Goal: Find specific page/section: Find specific page/section

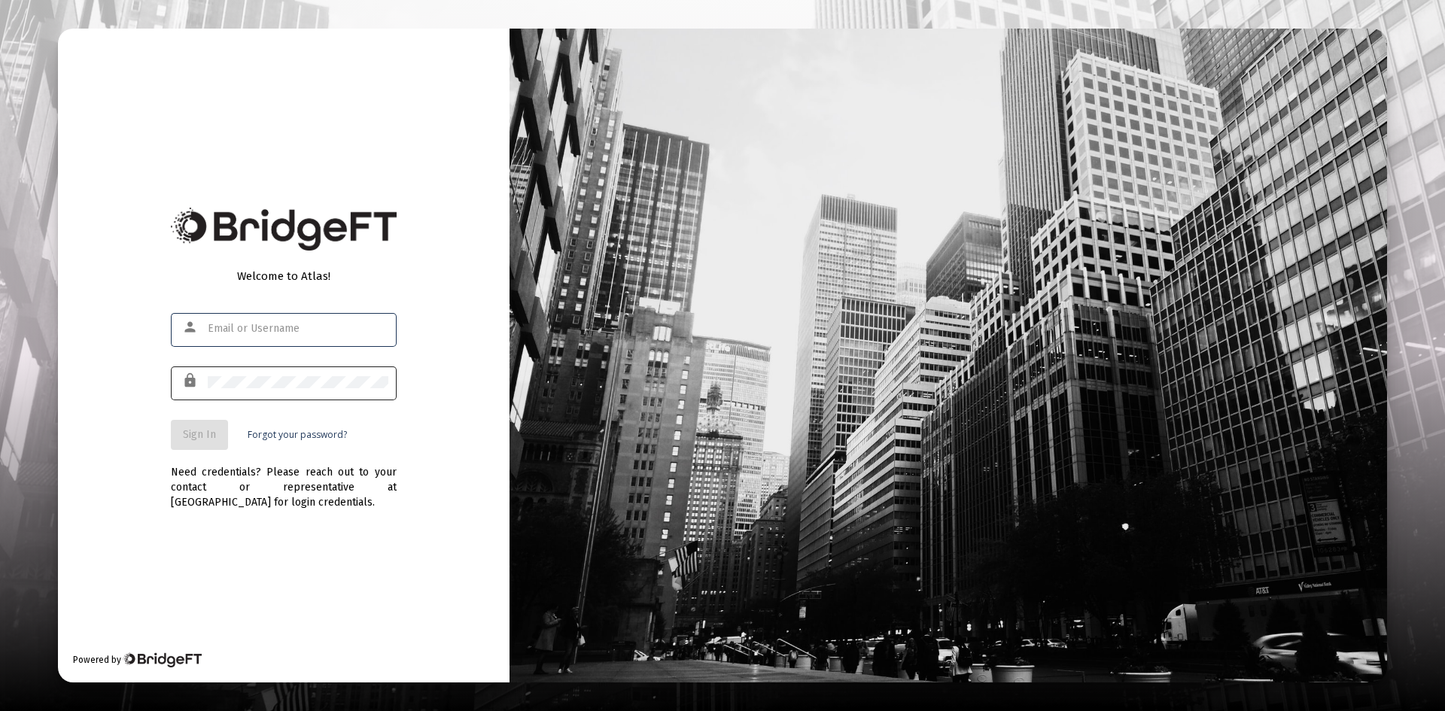
type input "[PERSON_NAME][EMAIL_ADDRESS][DOMAIN_NAME]"
drag, startPoint x: 224, startPoint y: 425, endPoint x: 214, endPoint y: 432, distance: 11.9
click at [214, 432] on button "Sign In" at bounding box center [199, 435] width 57 height 30
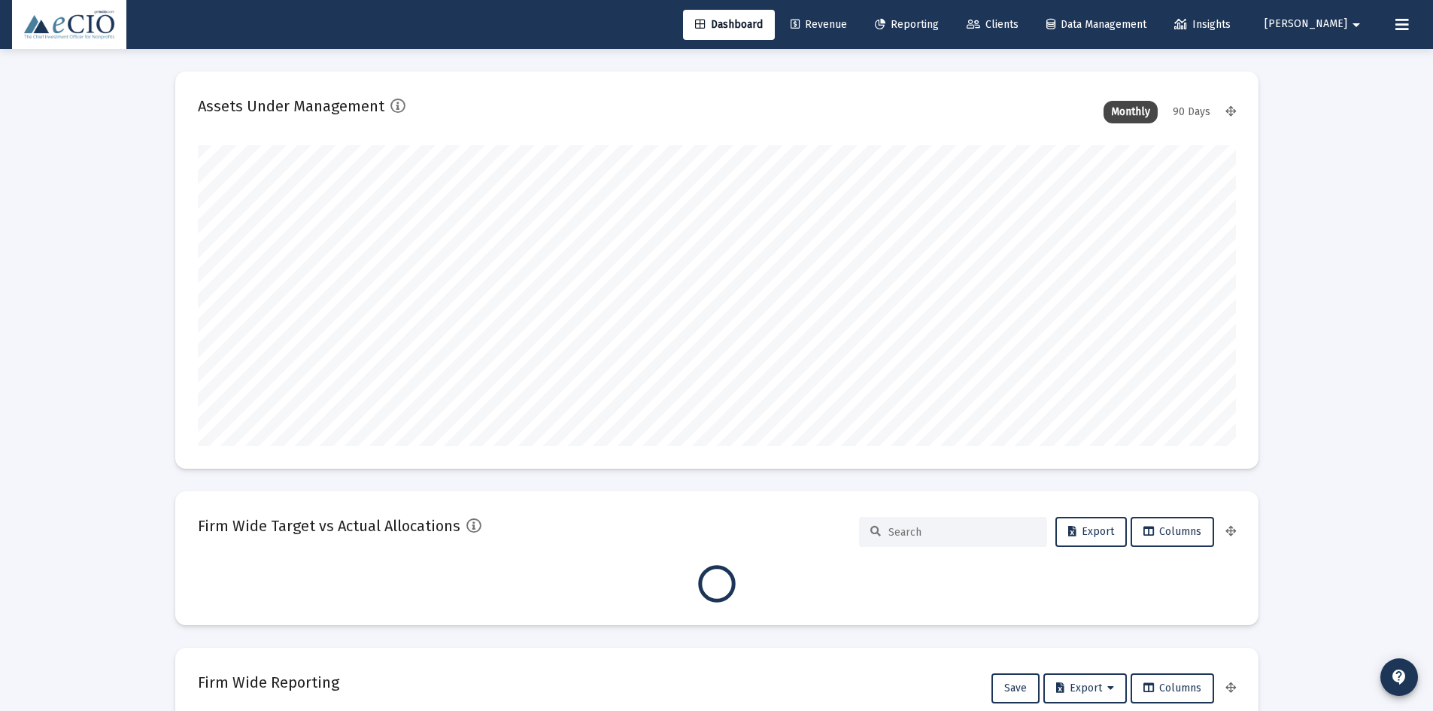
scroll to position [301, 559]
type input "[DATE]"
click at [1031, 33] on link "Clients" at bounding box center [993, 25] width 76 height 30
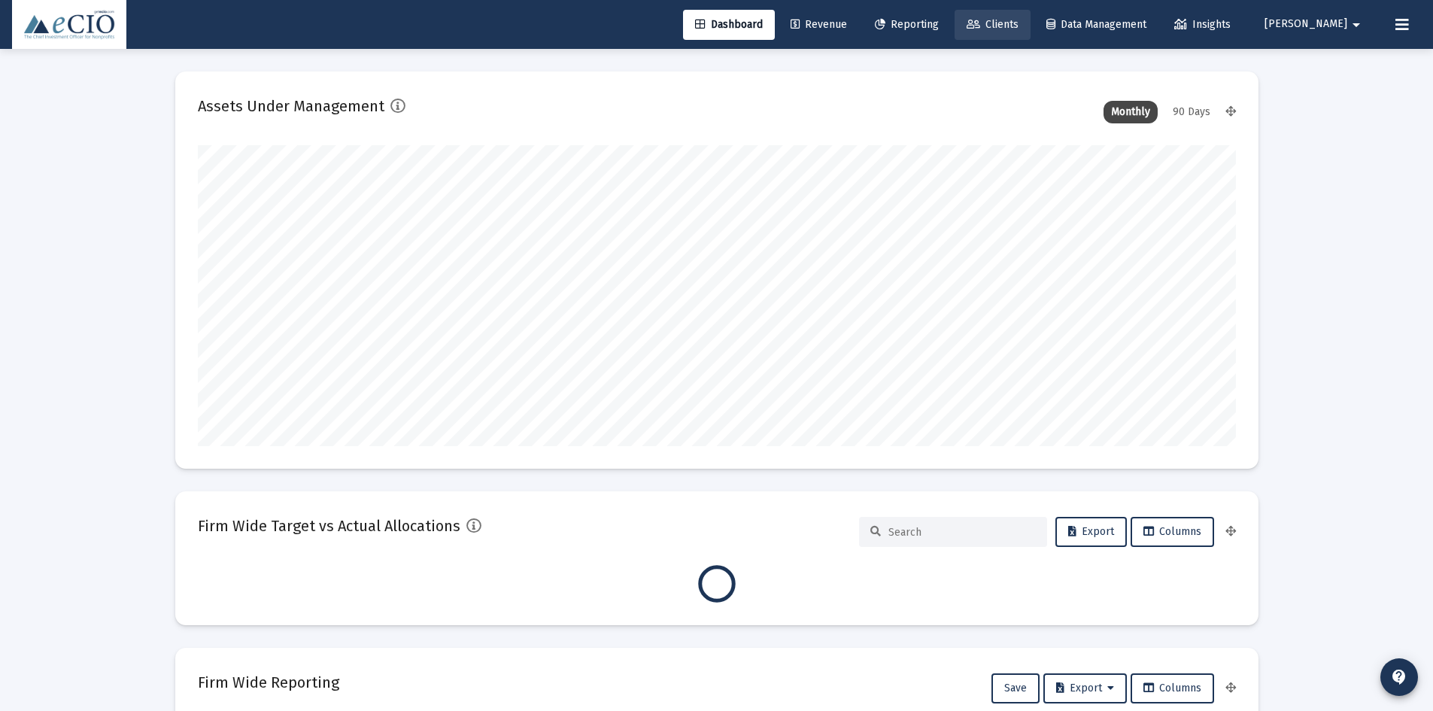
scroll to position [0, 0]
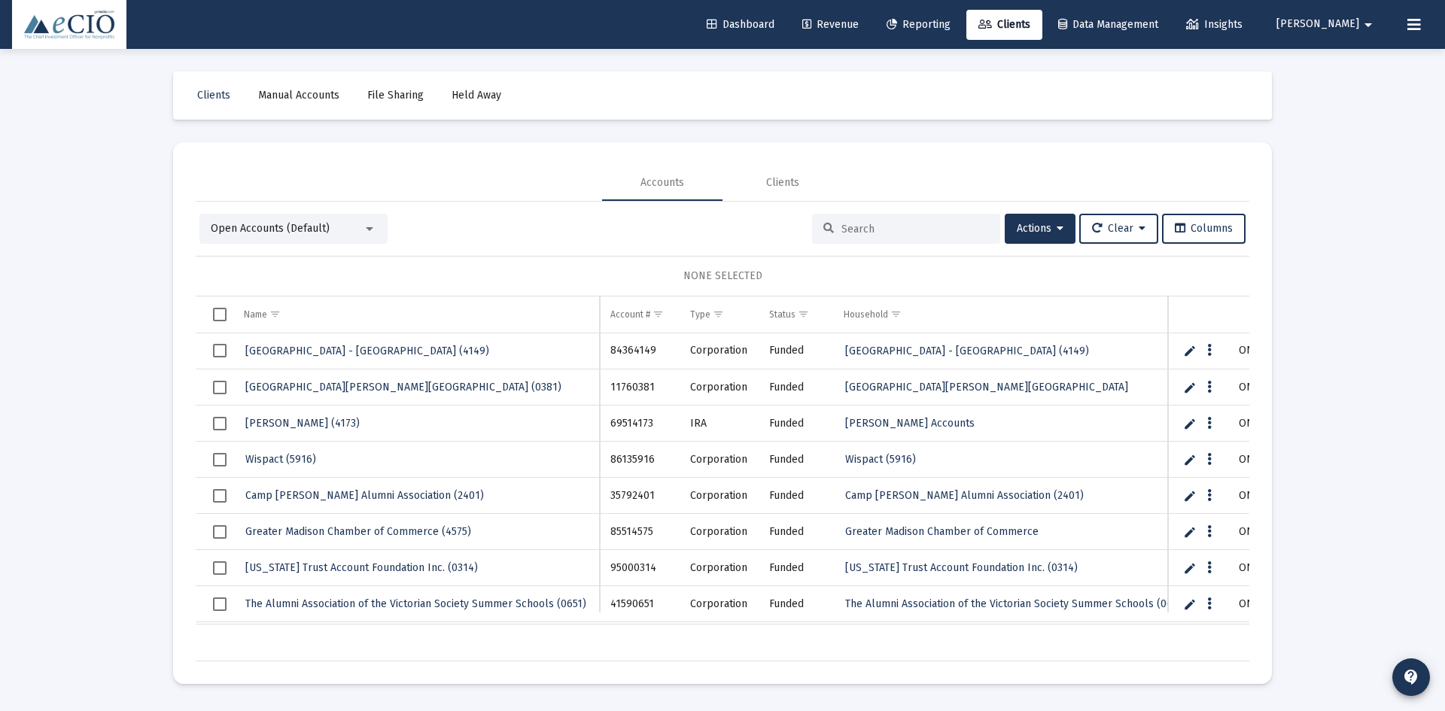
click at [873, 236] on div at bounding box center [906, 229] width 188 height 30
click at [852, 224] on input at bounding box center [914, 229] width 147 height 13
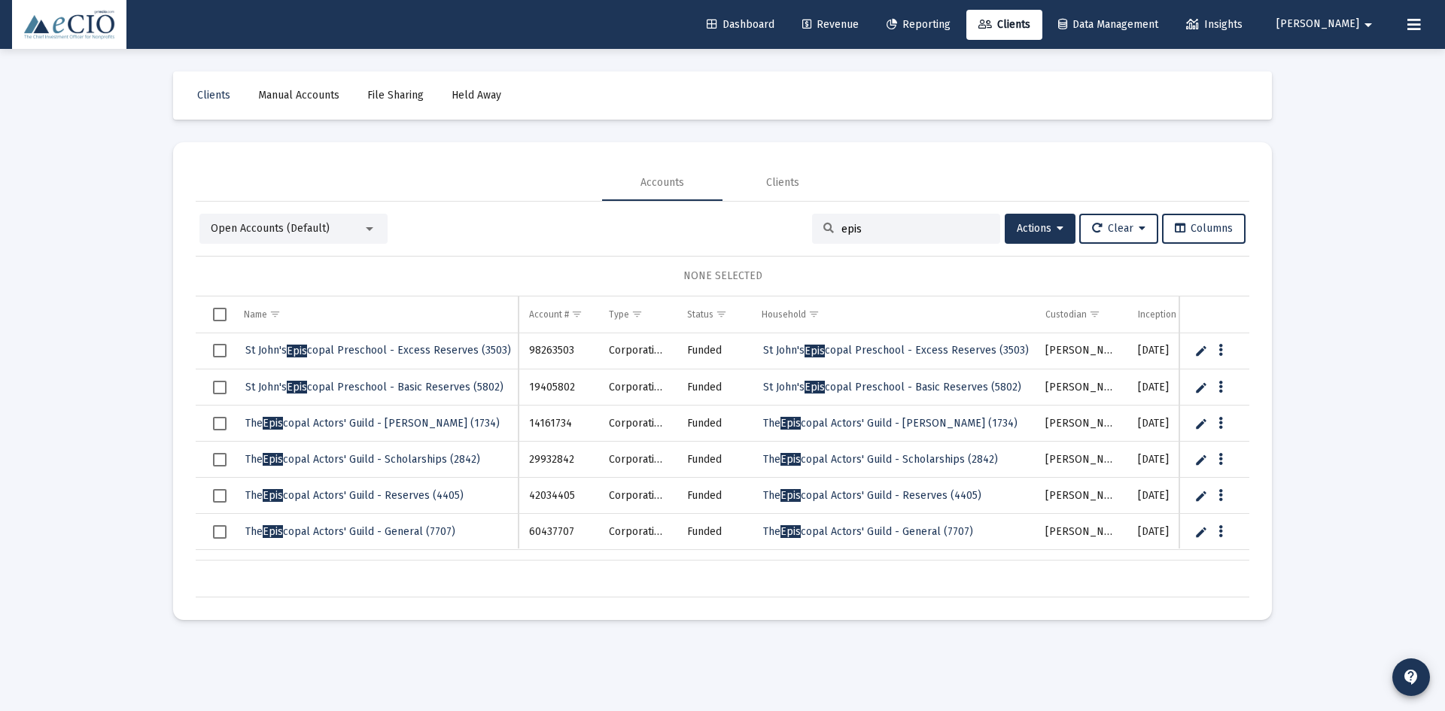
type input "epis"
click at [798, 185] on div "Clients" at bounding box center [782, 182] width 33 height 15
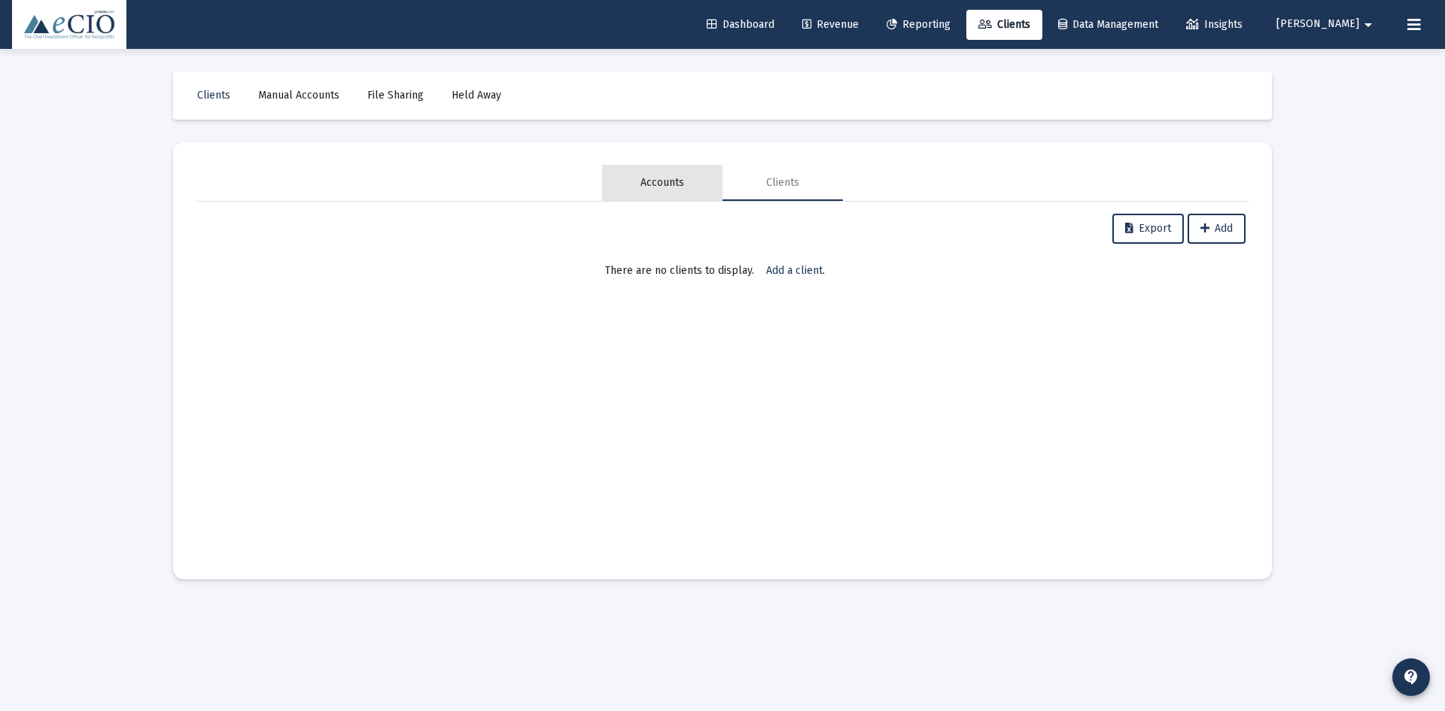
click at [649, 186] on div "Accounts" at bounding box center [662, 182] width 44 height 15
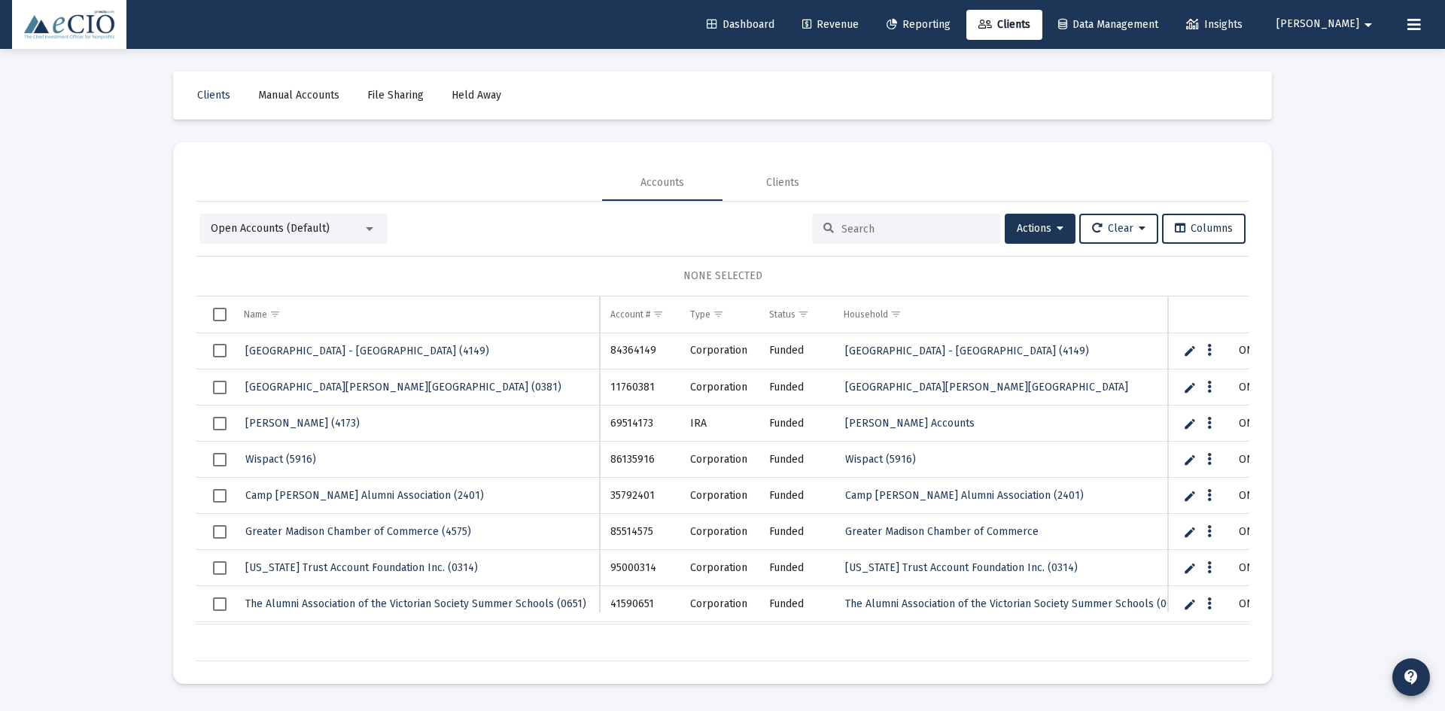
click at [883, 237] on div at bounding box center [906, 229] width 188 height 30
click at [859, 220] on div at bounding box center [906, 229] width 188 height 30
click at [854, 235] on input at bounding box center [914, 229] width 147 height 13
type input "episcopal"
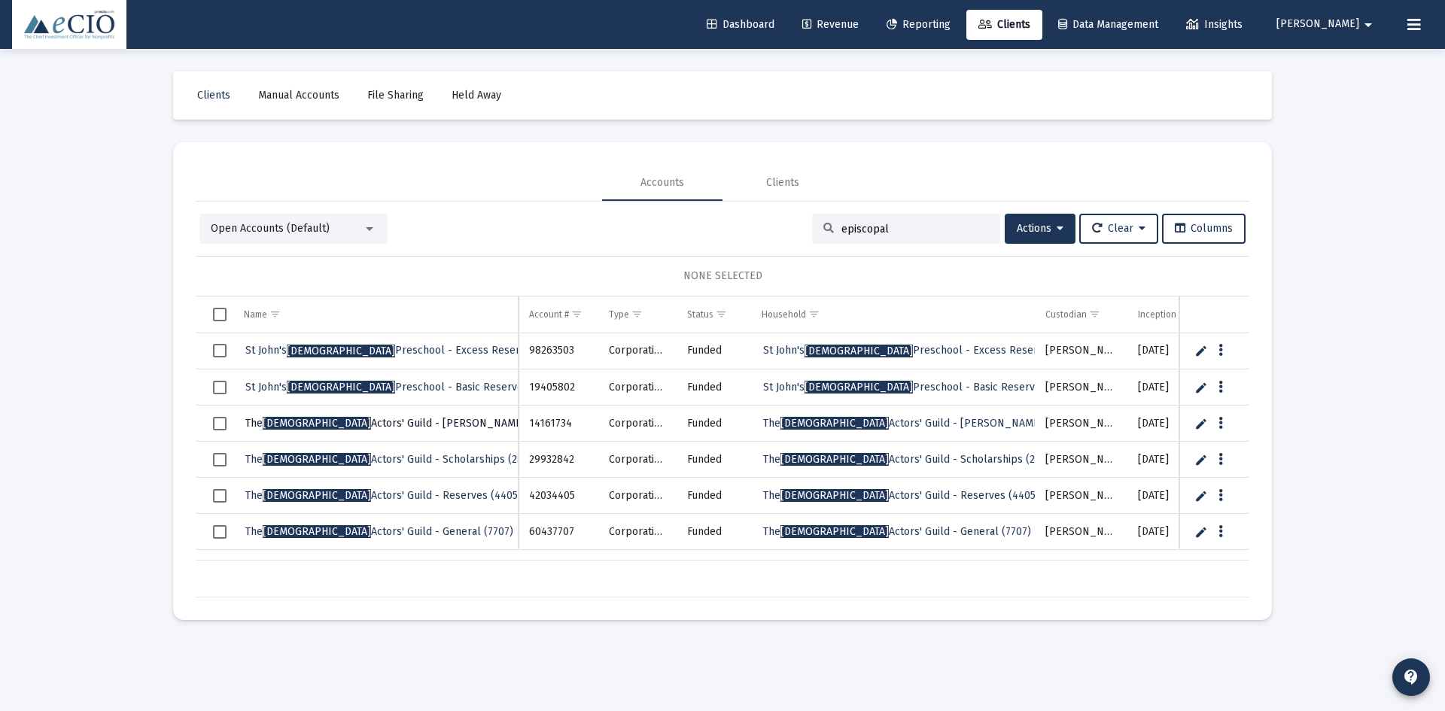
click at [351, 426] on span "The [DEMOGRAPHIC_DATA] Actors' Guild - [PERSON_NAME] (1734)" at bounding box center [401, 423] width 312 height 13
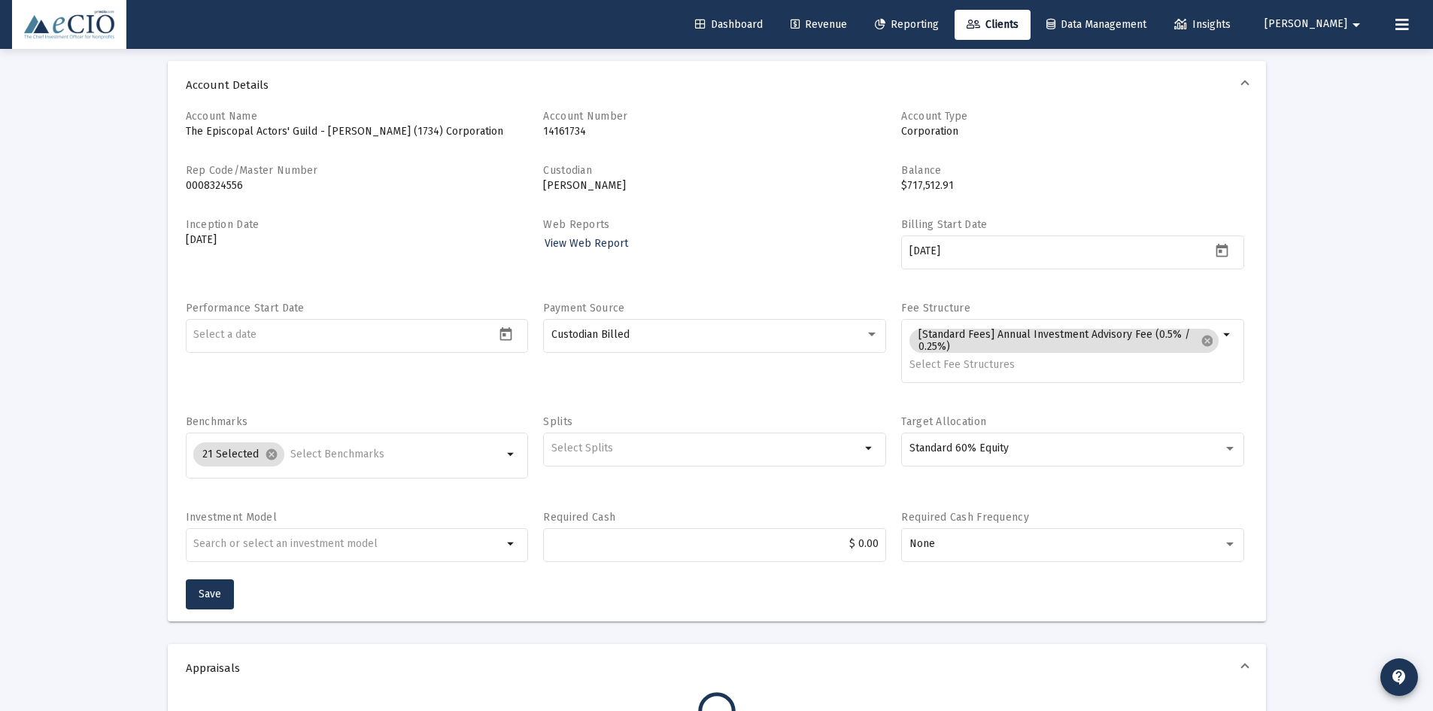
scroll to position [75, 0]
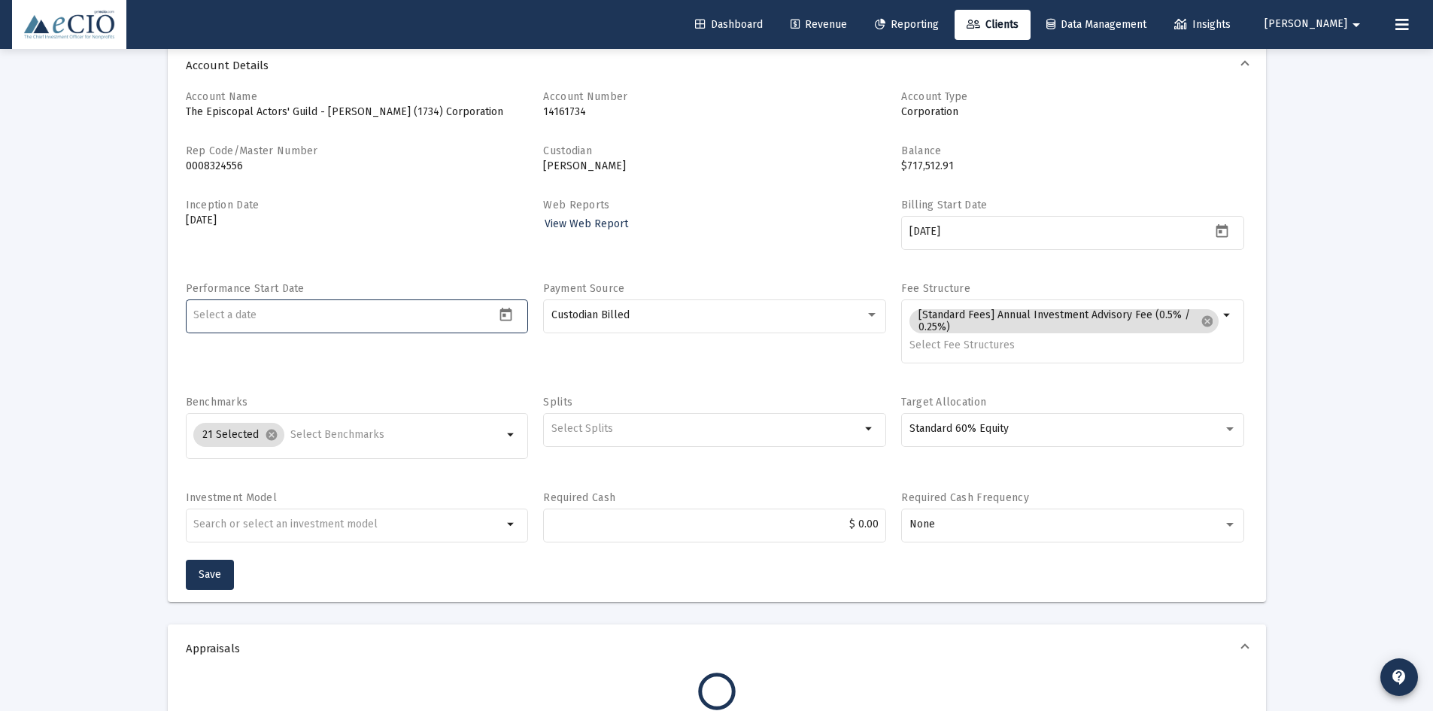
click at [302, 318] on input at bounding box center [344, 315] width 302 height 12
click at [506, 315] on icon "Open calendar" at bounding box center [506, 315] width 16 height 16
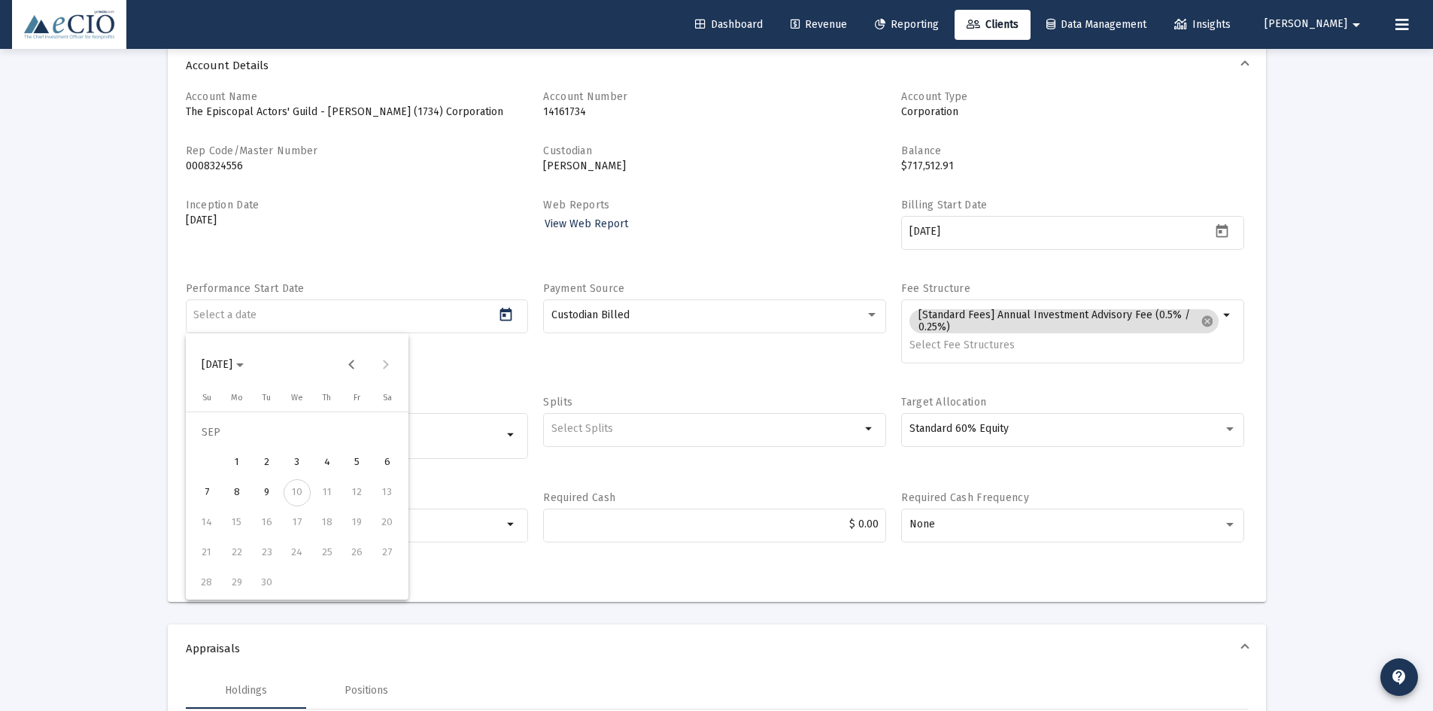
click at [467, 258] on div at bounding box center [716, 355] width 1433 height 711
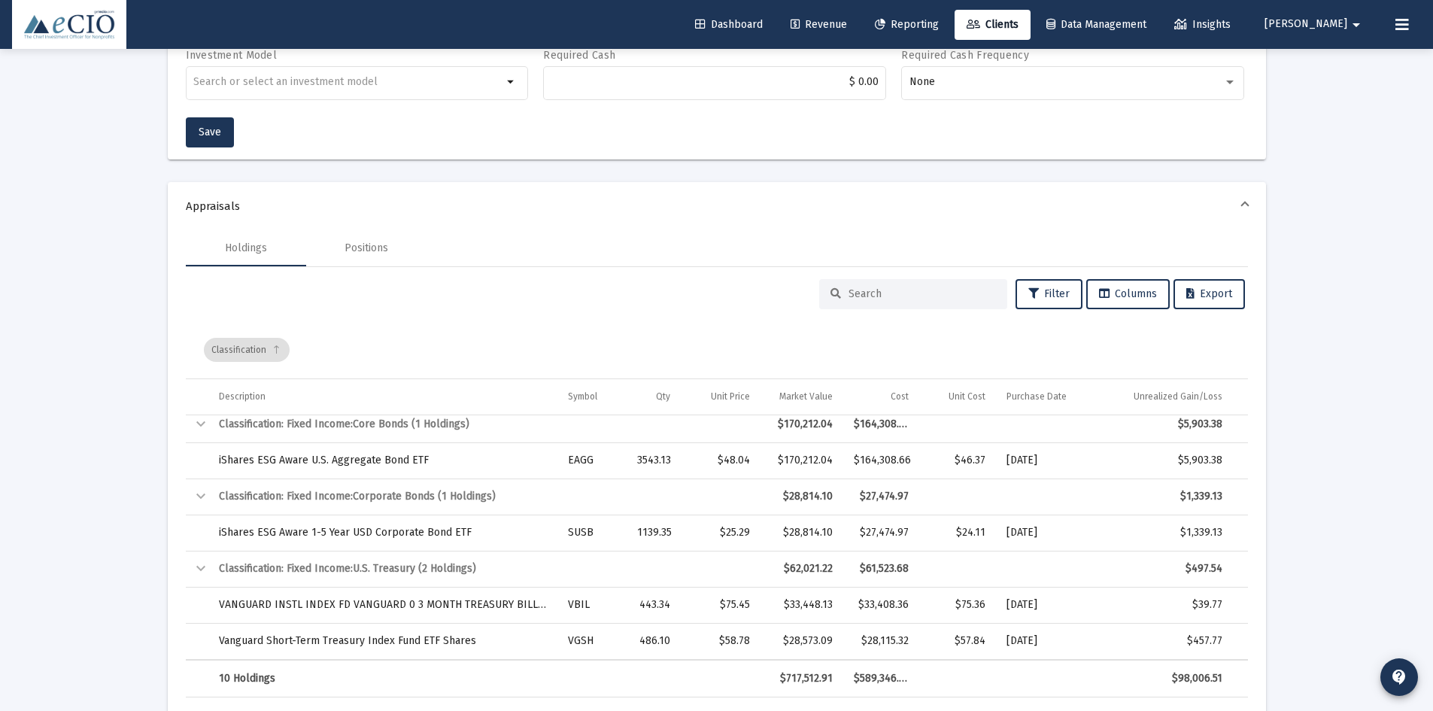
scroll to position [0, 0]
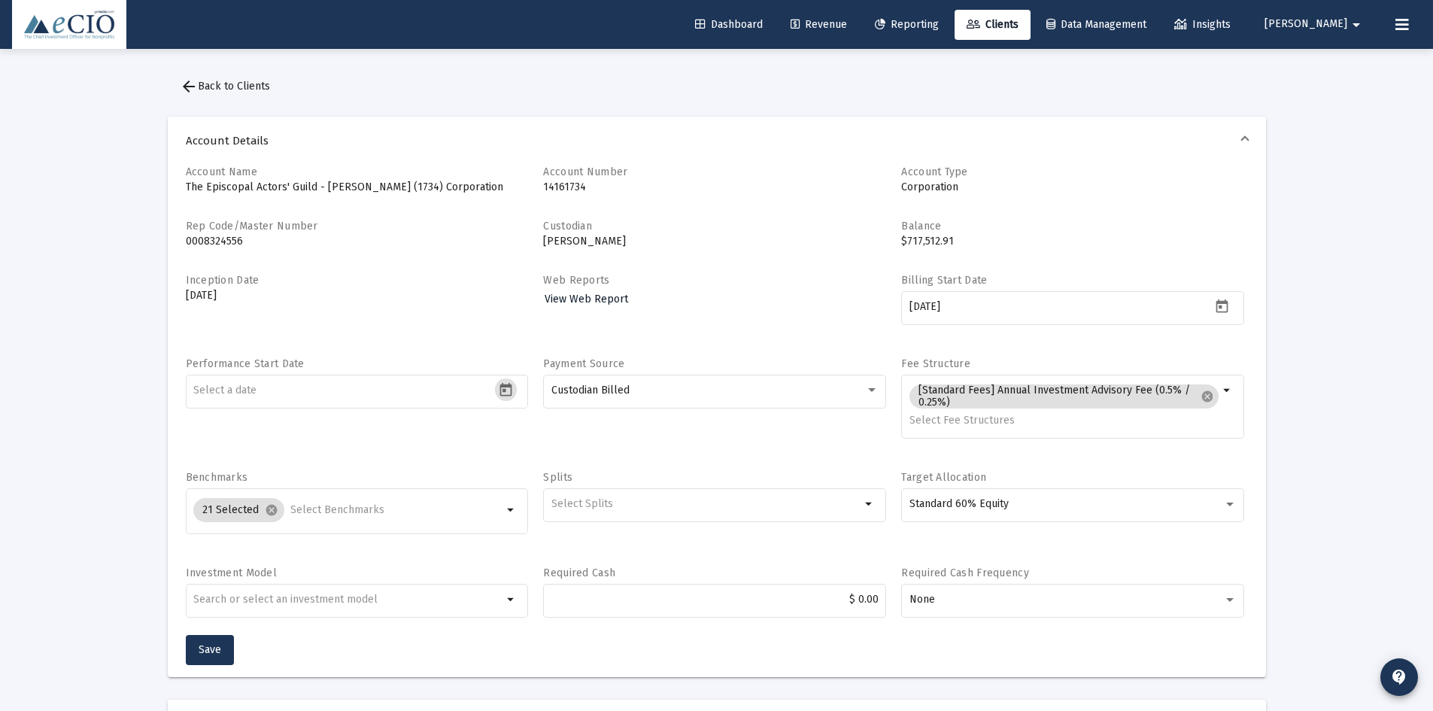
click at [615, 296] on span "View Web Report" at bounding box center [587, 299] width 84 height 13
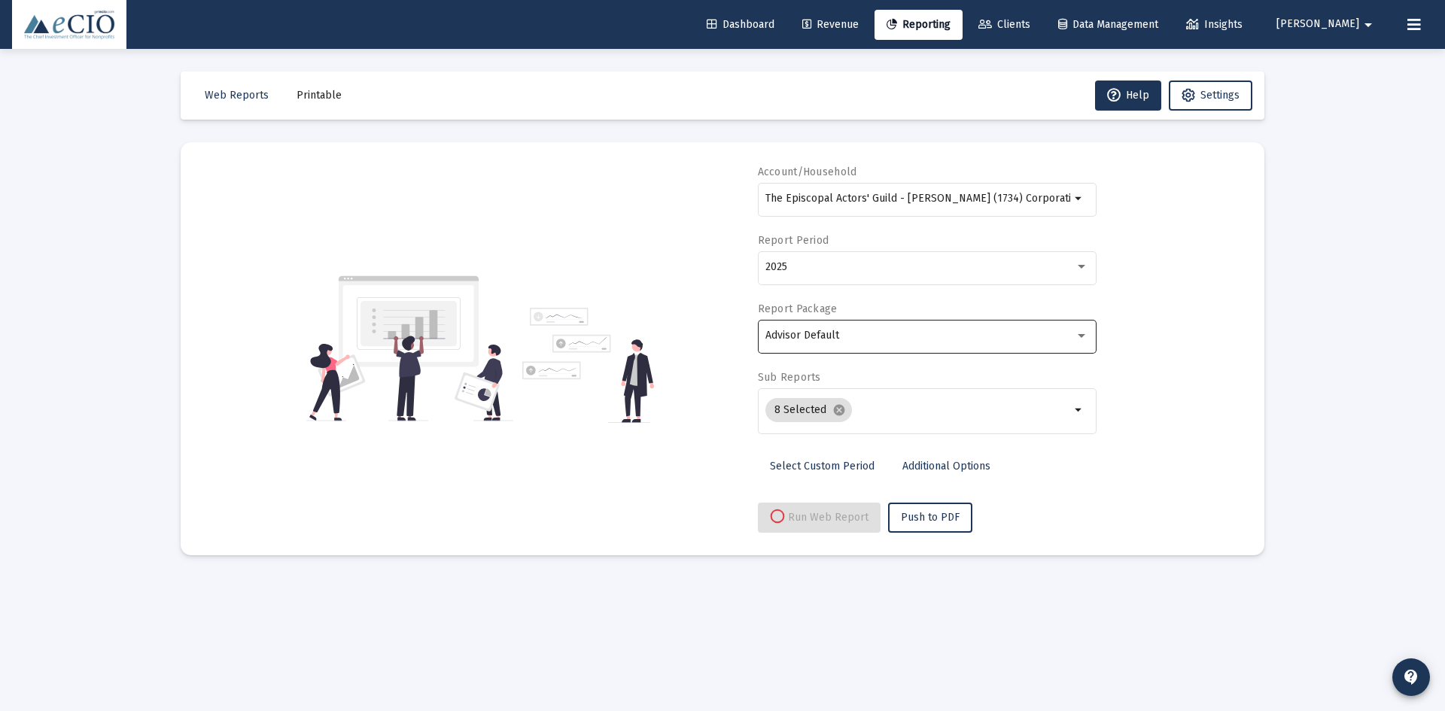
select select "View all"
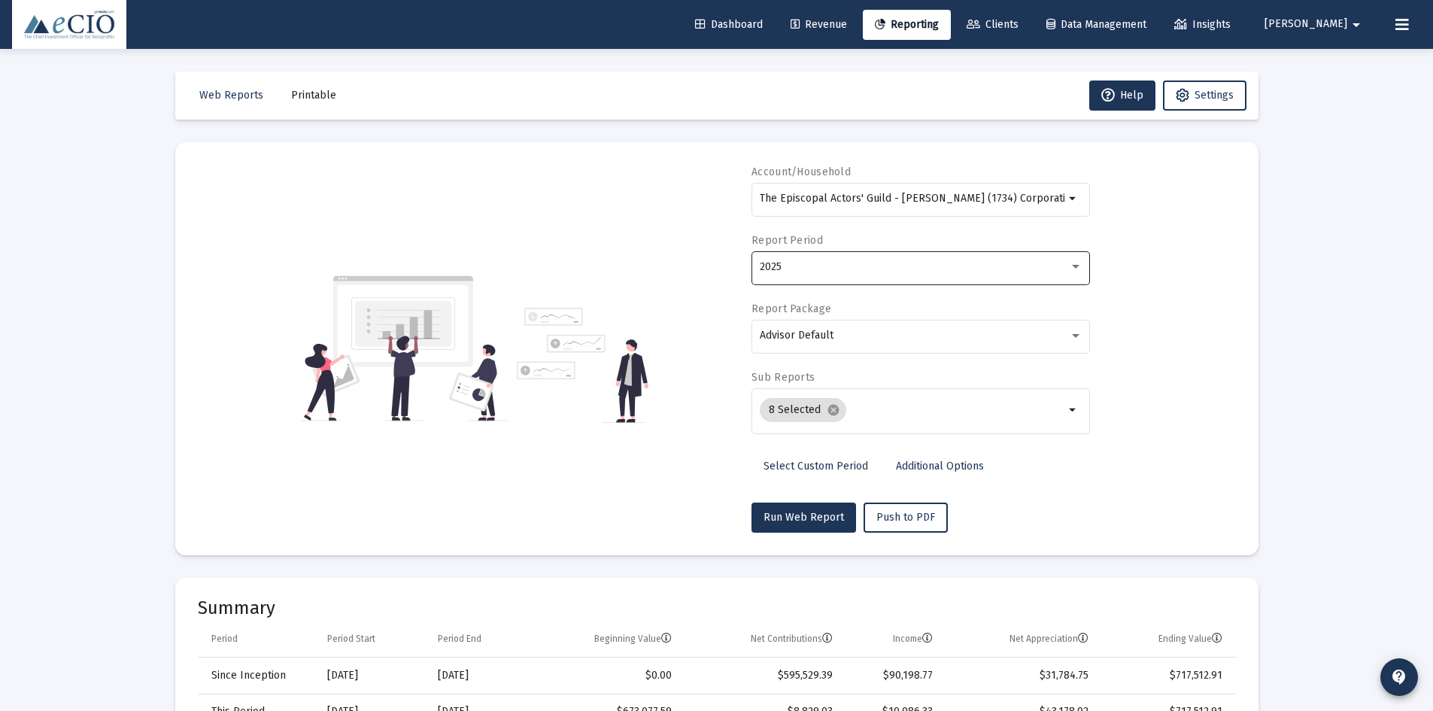
click at [816, 269] on div "2025" at bounding box center [914, 267] width 309 height 12
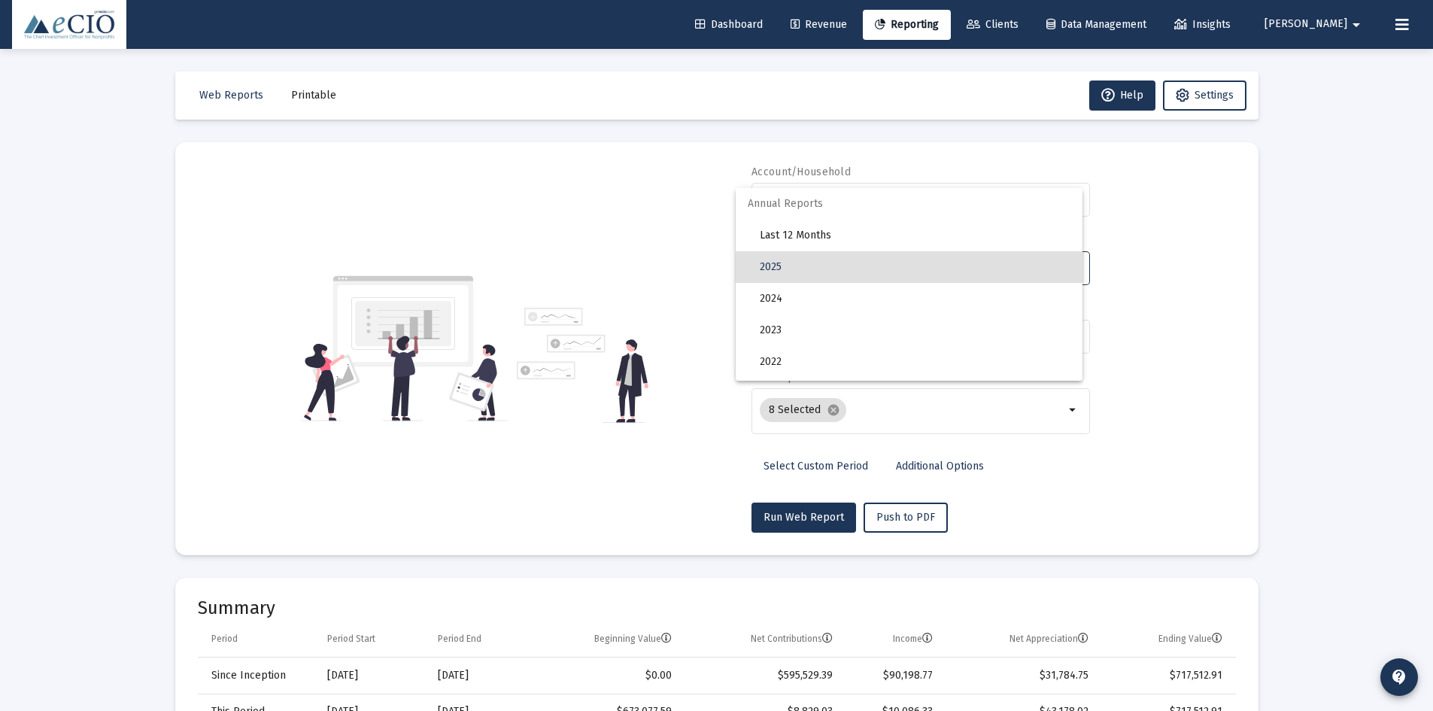
click at [653, 238] on div at bounding box center [716, 355] width 1433 height 711
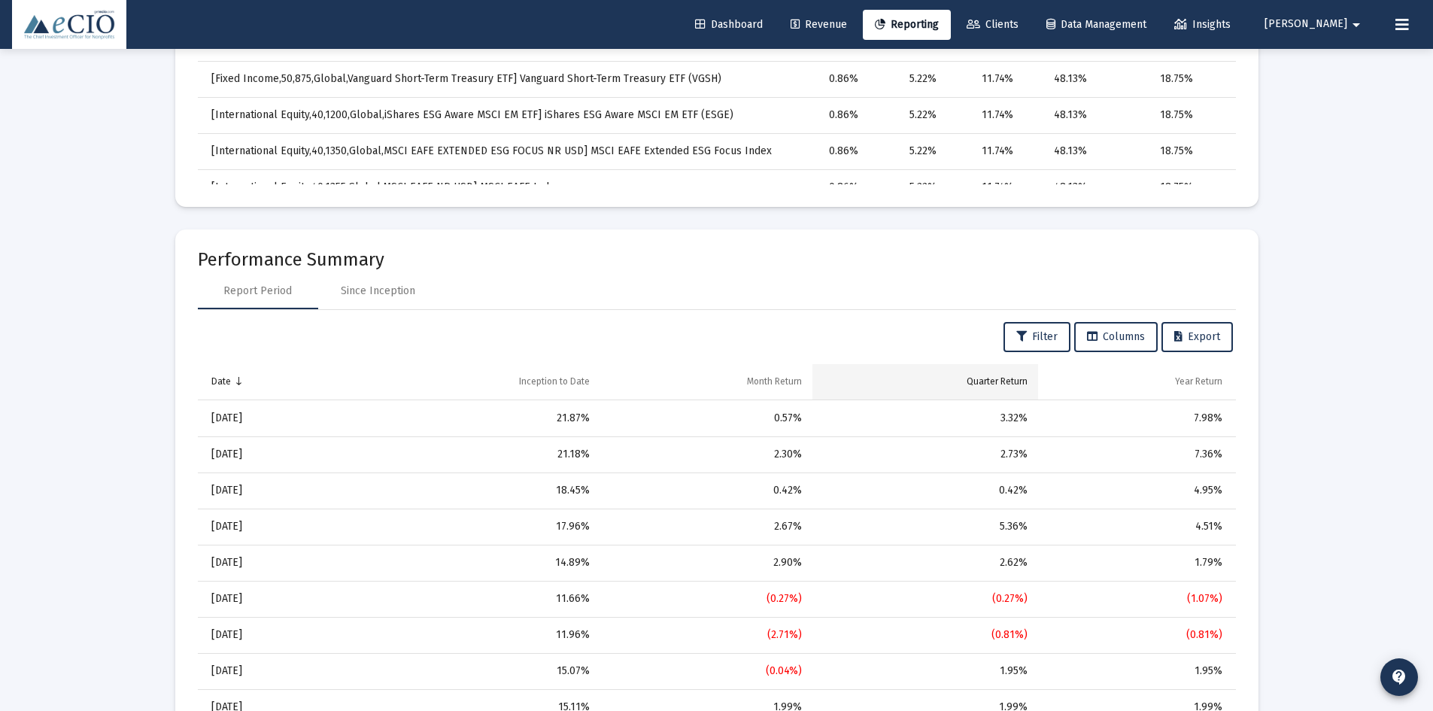
scroll to position [1129, 0]
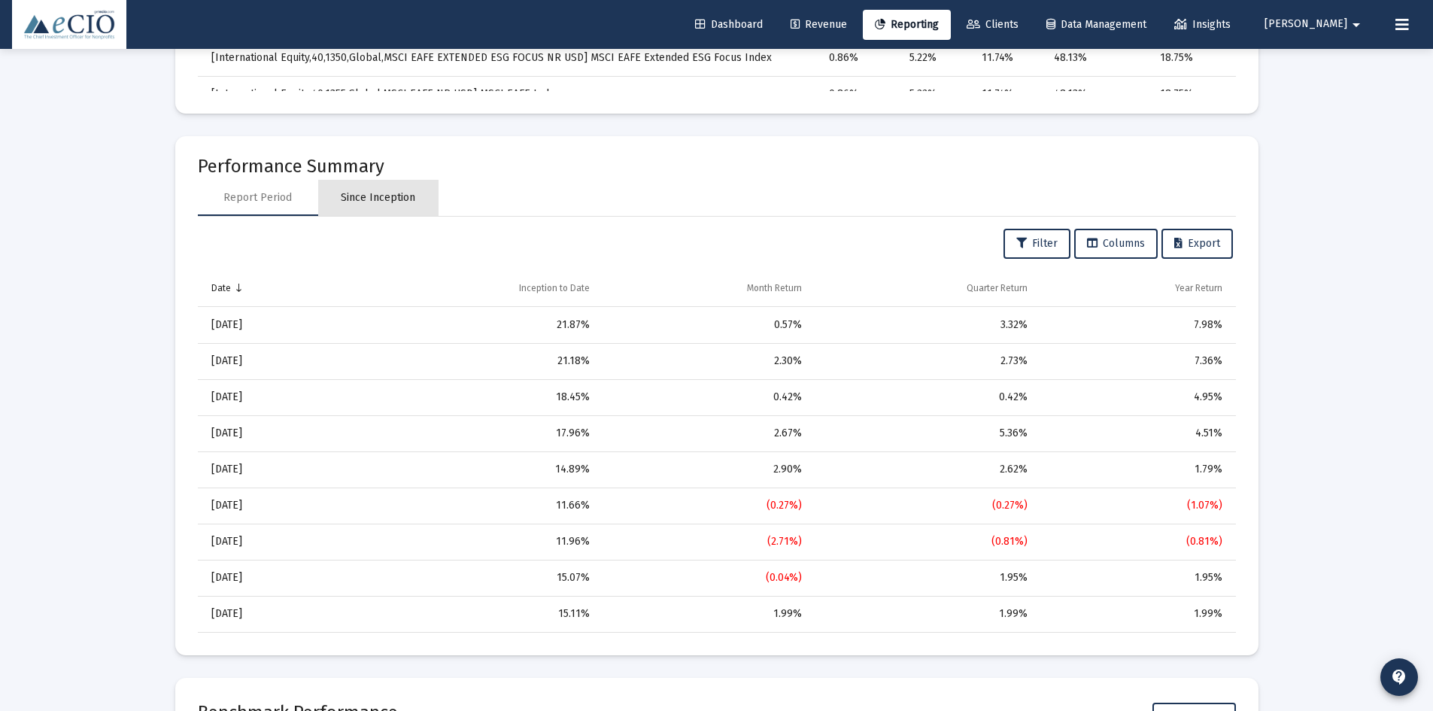
click at [386, 193] on div "Since Inception" at bounding box center [378, 197] width 74 height 15
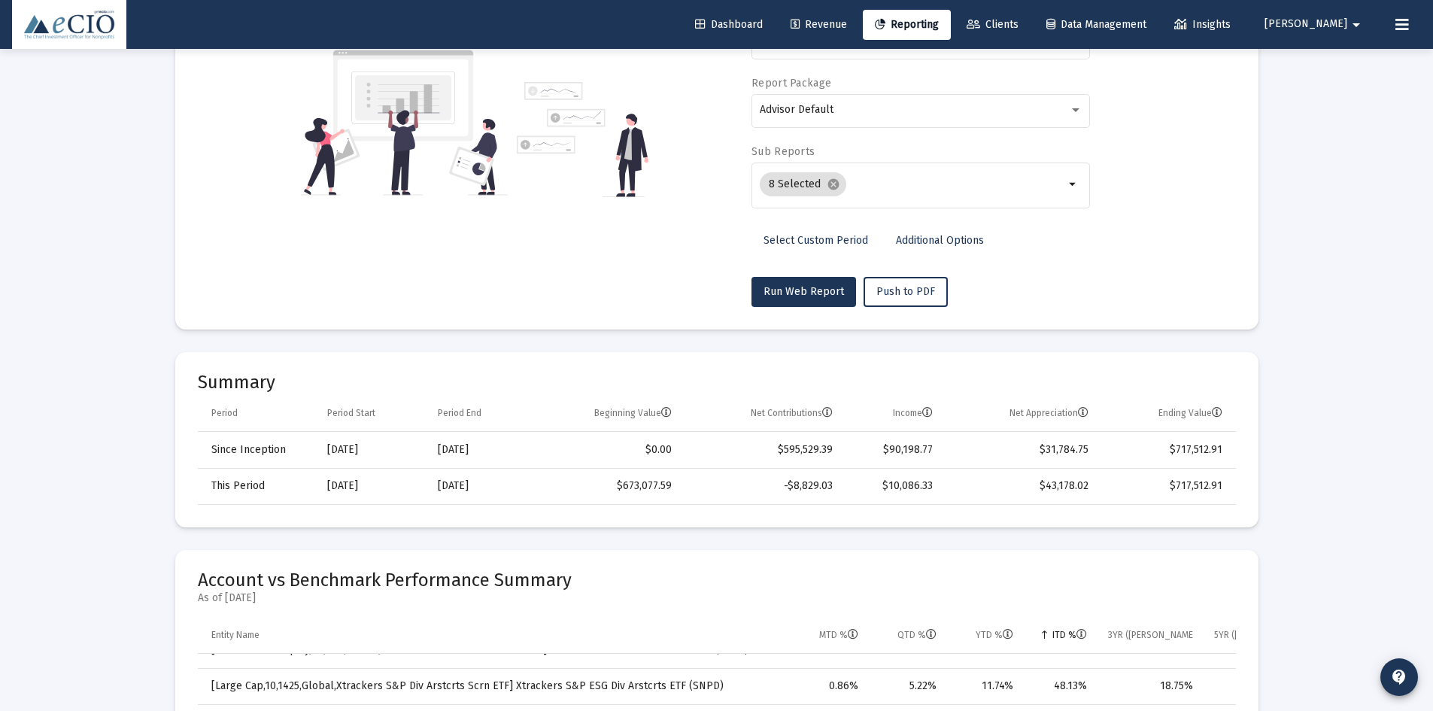
scroll to position [0, 0]
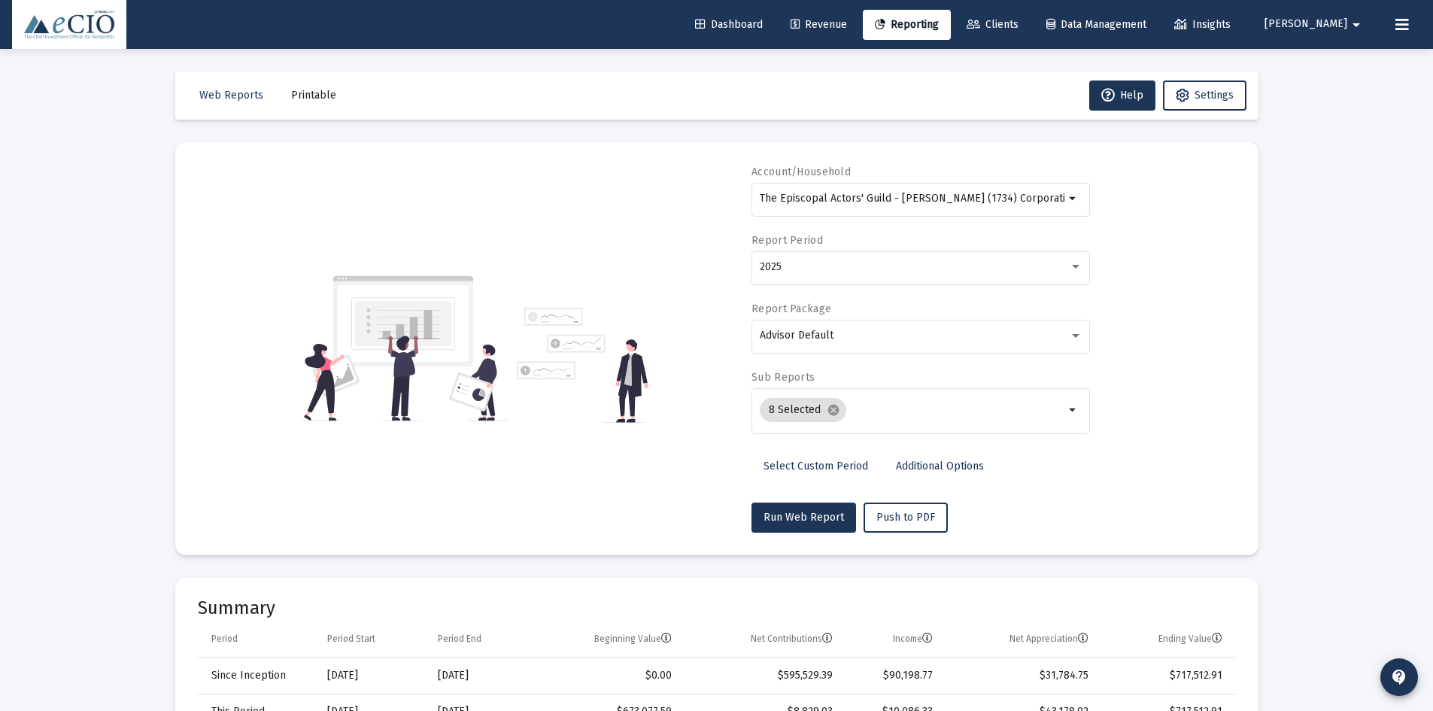
click at [925, 26] on span "Reporting" at bounding box center [907, 24] width 64 height 13
click at [1024, 31] on link "Clients" at bounding box center [993, 25] width 76 height 30
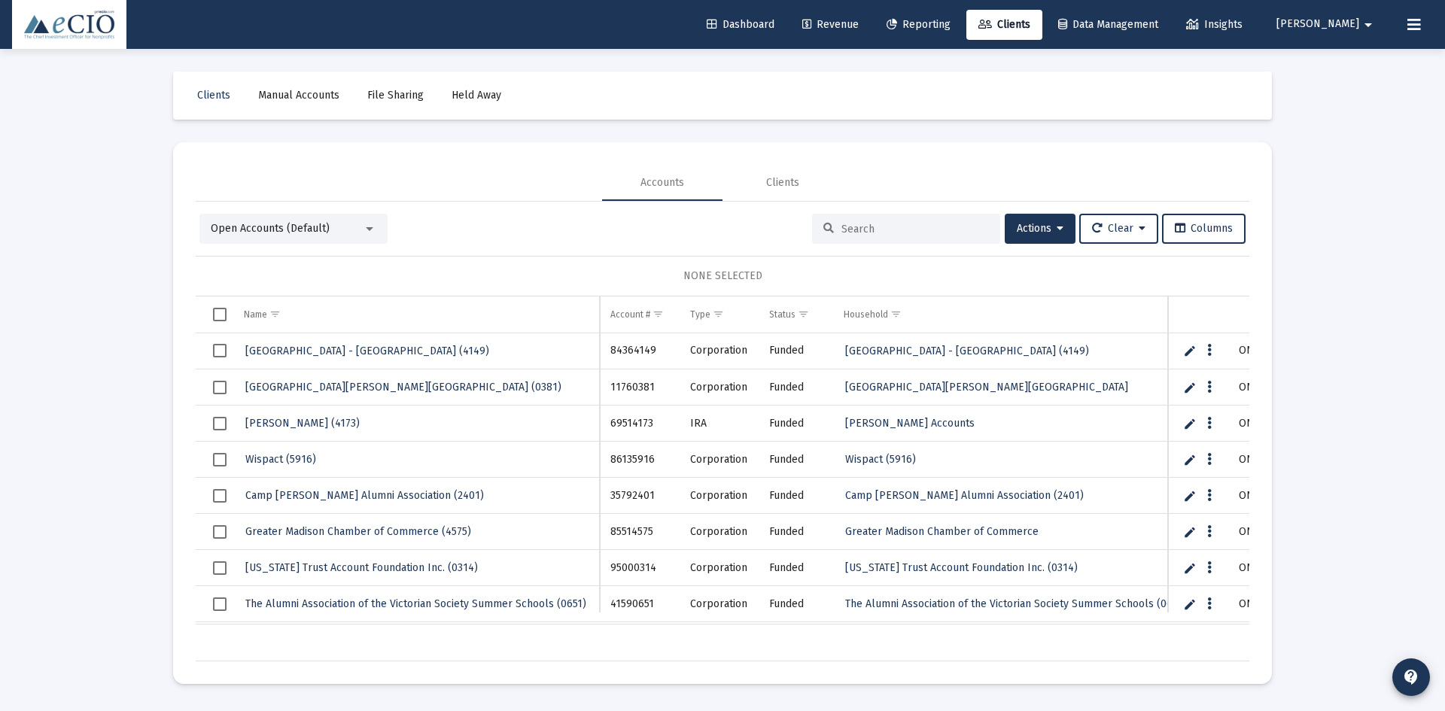
click at [865, 226] on input at bounding box center [914, 229] width 147 height 13
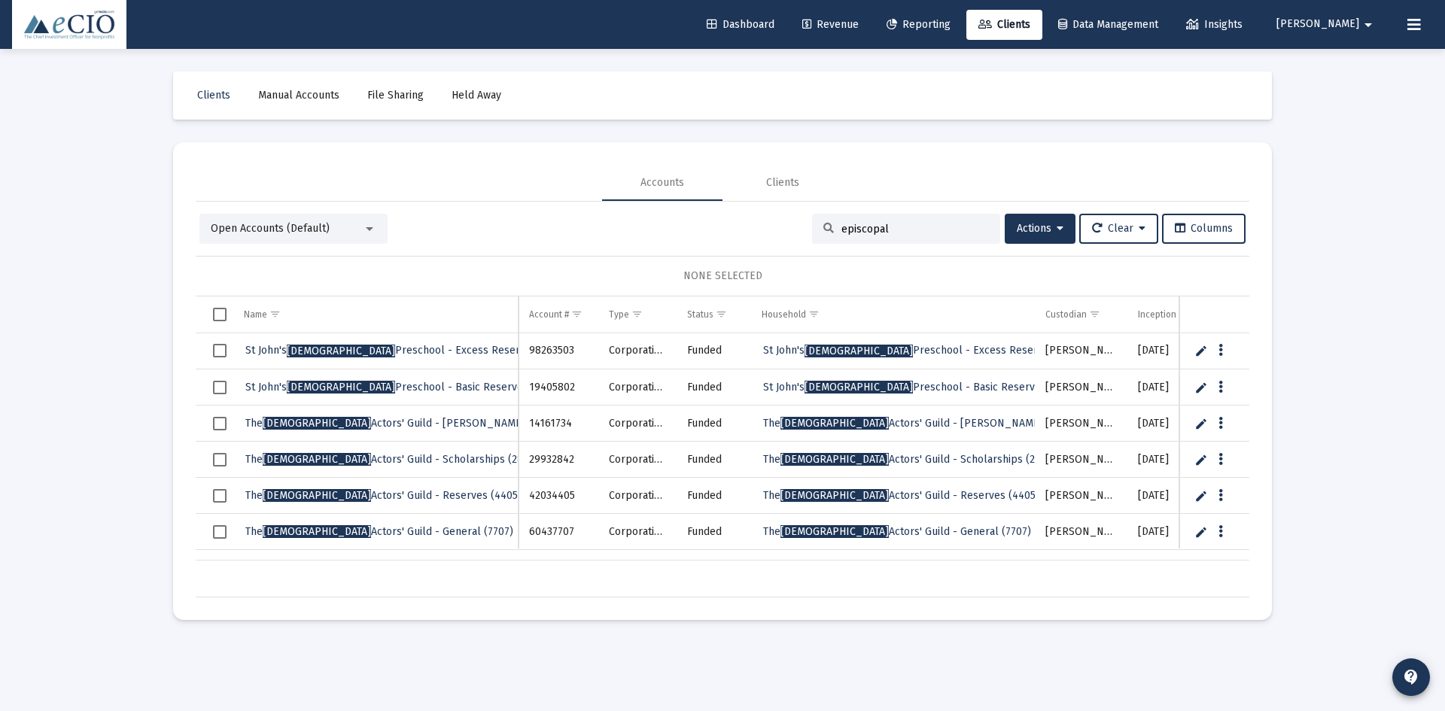
type input "episcopal"
click at [380, 424] on span "The [DEMOGRAPHIC_DATA] Actors' Guild - [PERSON_NAME] (1734)" at bounding box center [401, 423] width 312 height 13
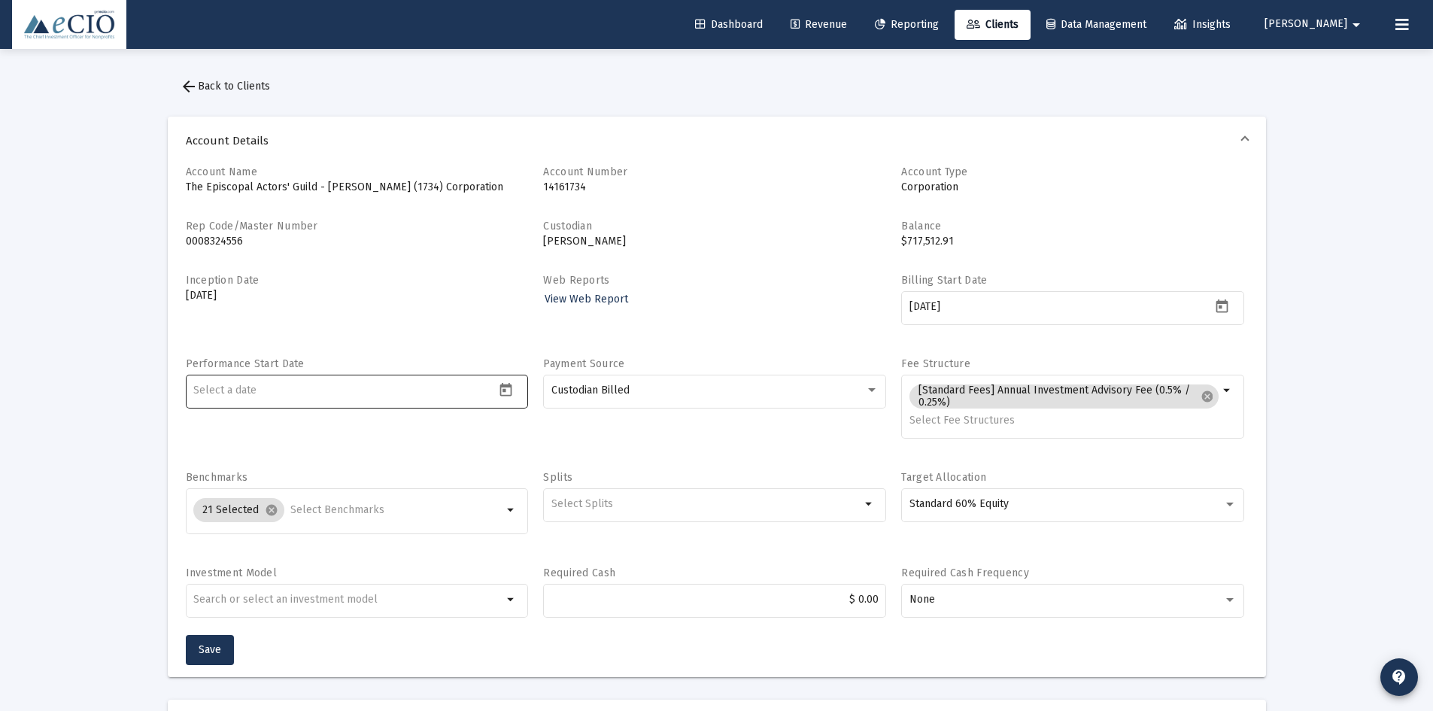
click at [511, 385] on icon "Open calendar" at bounding box center [506, 390] width 12 height 14
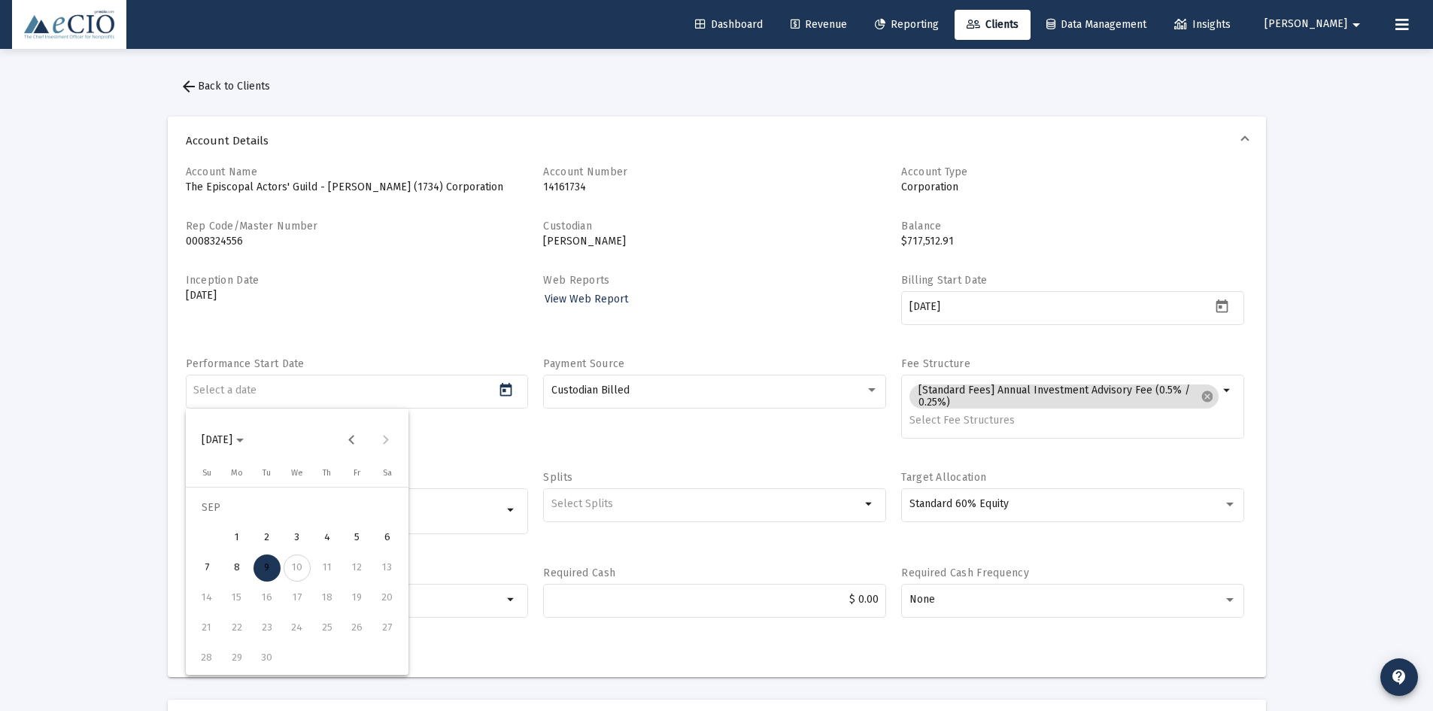
click at [324, 576] on div "11" at bounding box center [327, 568] width 27 height 27
click at [327, 536] on div "4" at bounding box center [327, 537] width 27 height 27
type input "[DATE]"
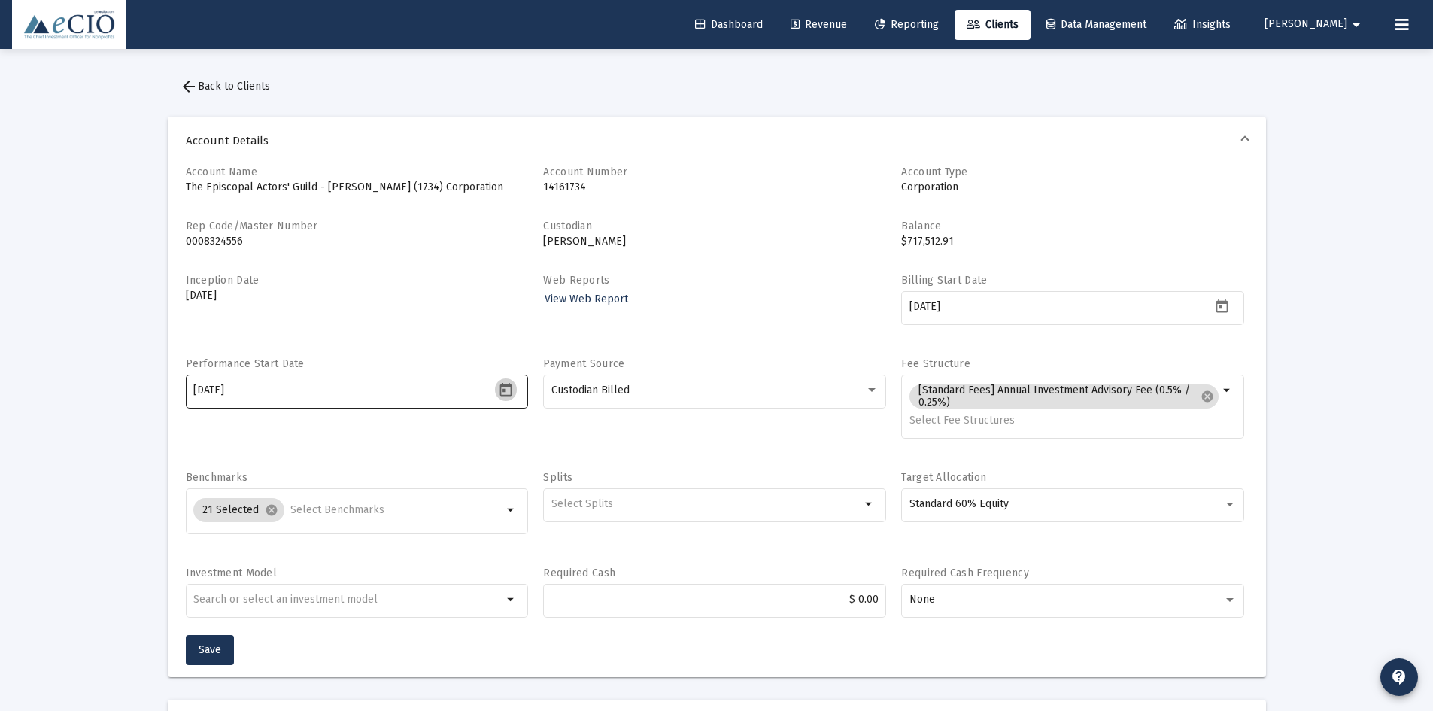
click at [498, 388] on icon "Open calendar" at bounding box center [506, 390] width 16 height 16
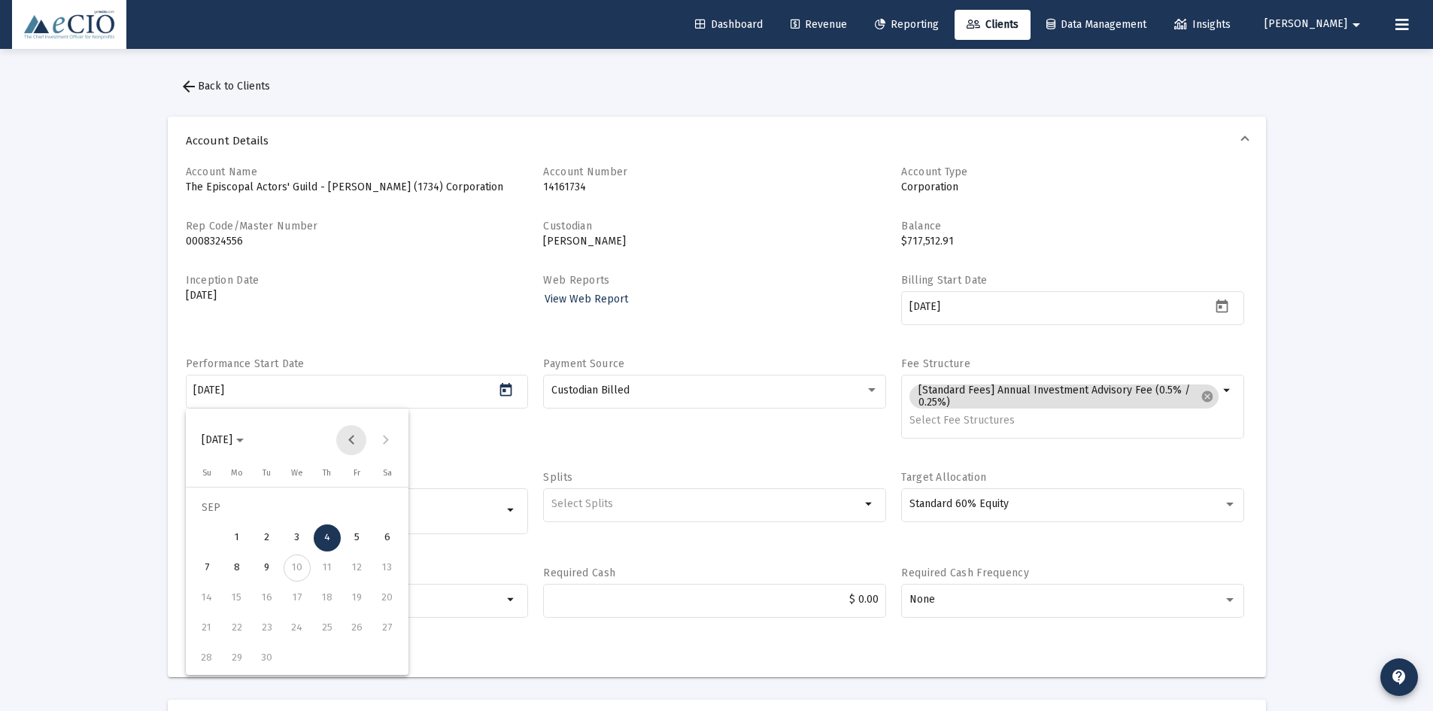
click at [349, 444] on button "Previous month" at bounding box center [351, 440] width 30 height 30
click at [314, 391] on div at bounding box center [716, 355] width 1433 height 711
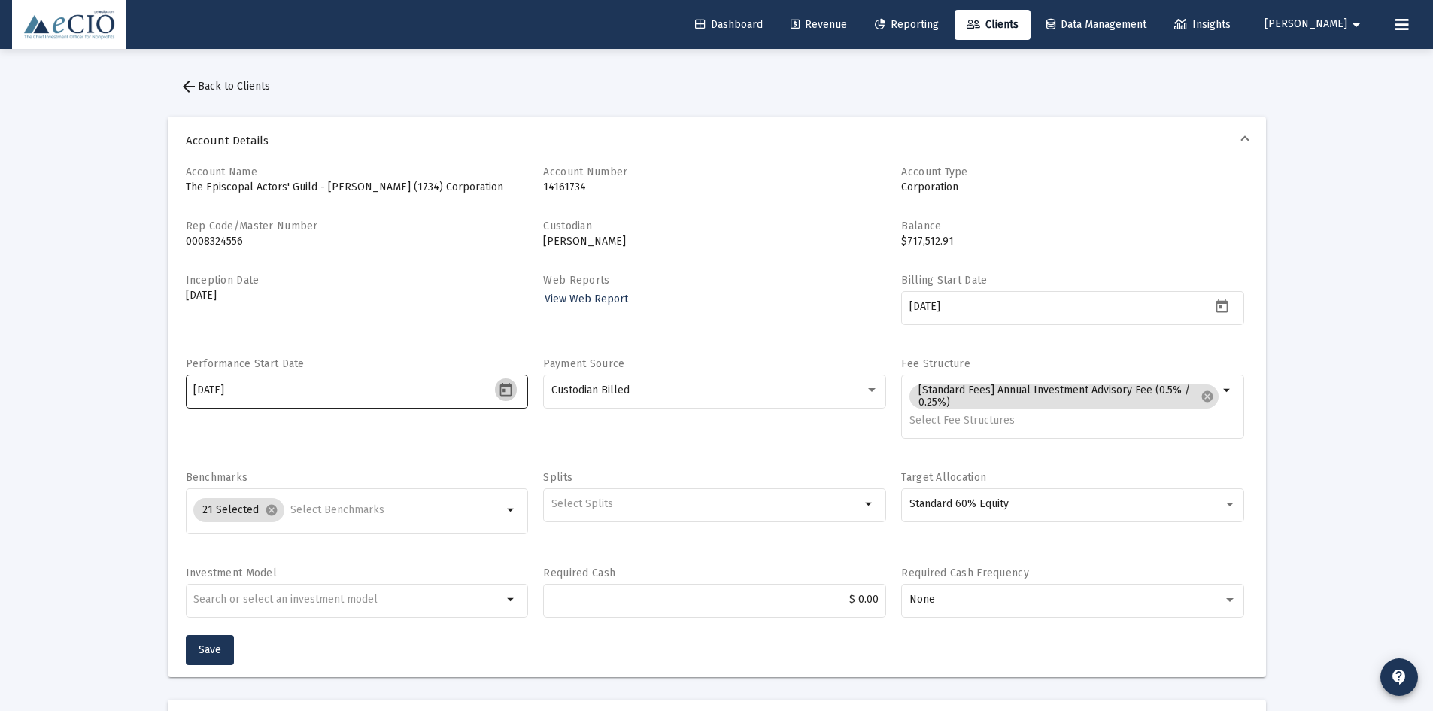
click at [500, 391] on icon "Open calendar" at bounding box center [506, 390] width 16 height 16
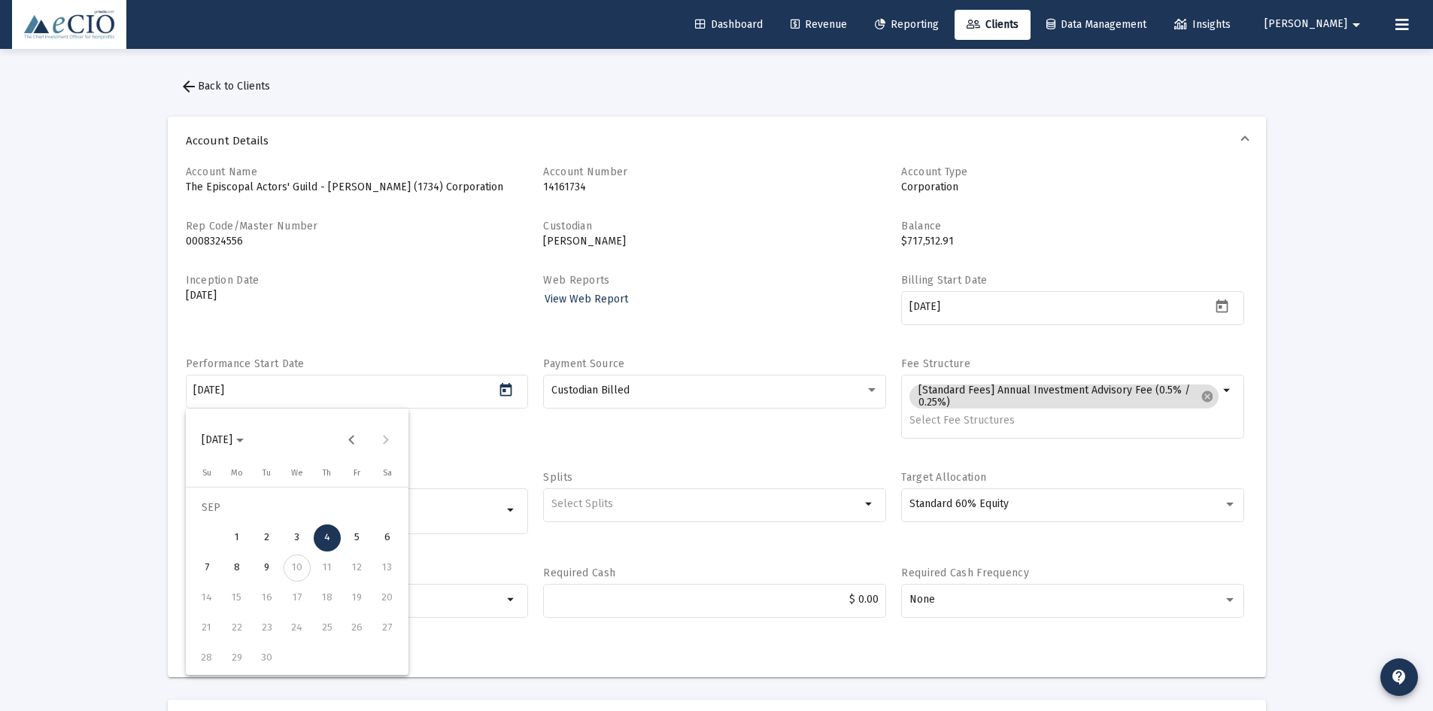
click at [305, 567] on div "10" at bounding box center [297, 568] width 27 height 27
click at [290, 567] on div "10" at bounding box center [297, 568] width 27 height 27
drag, startPoint x: 266, startPoint y: 563, endPoint x: 284, endPoint y: 507, distance: 58.5
click at [284, 507] on tbody "[DATE] 2 3 4 5 6 7 8 9 10 11 12 13 14 15 16 17 18 19 20 21 22 23 24 25 26 27 28…" at bounding box center [297, 583] width 211 height 181
click at [345, 437] on button "Previous month" at bounding box center [351, 440] width 30 height 30
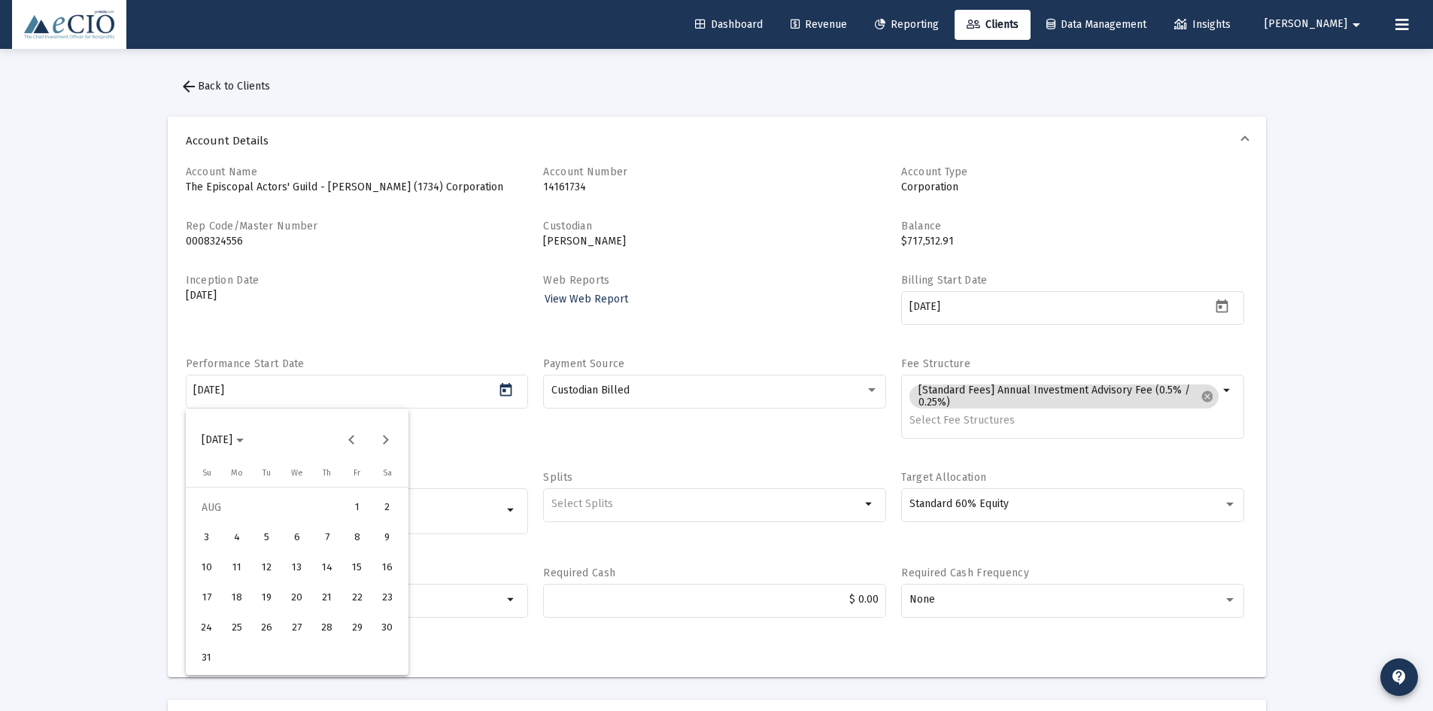
click at [261, 384] on div at bounding box center [716, 355] width 1433 height 711
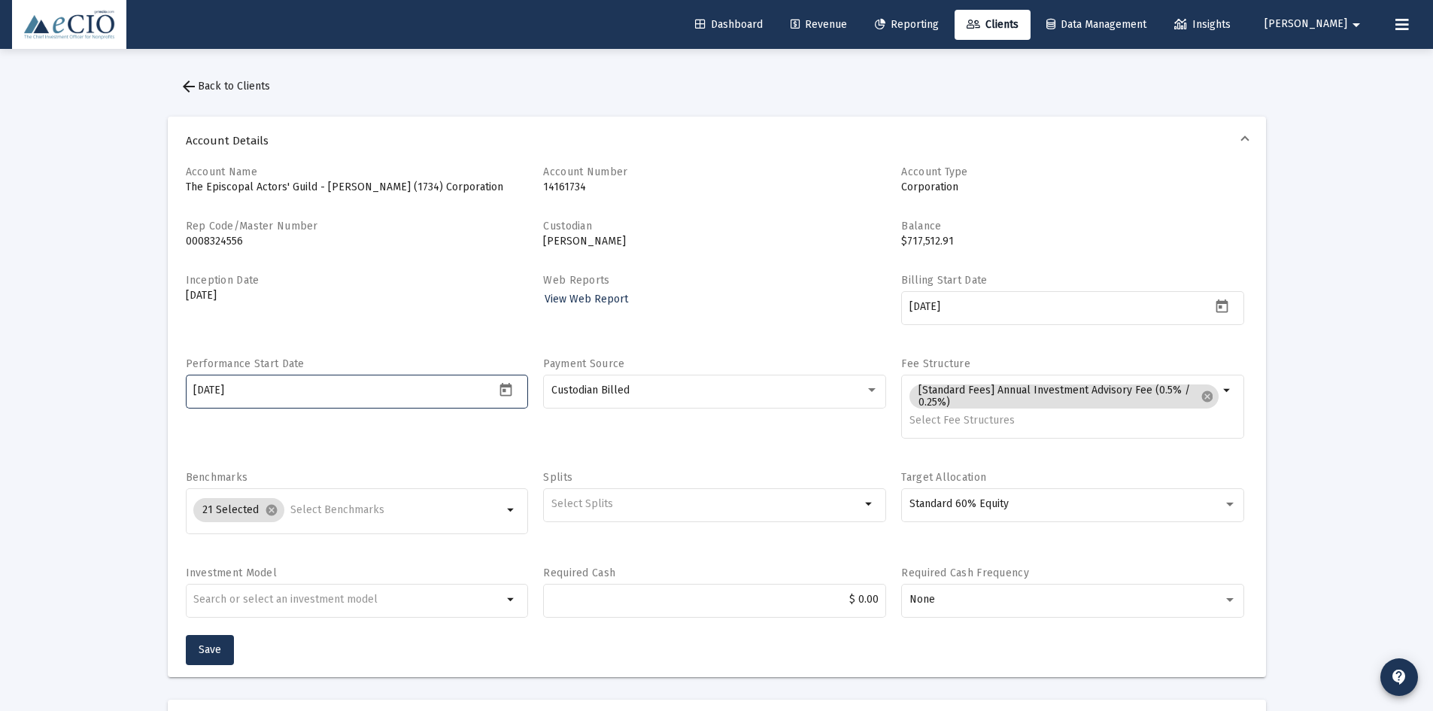
drag, startPoint x: 246, startPoint y: 388, endPoint x: 90, endPoint y: 372, distance: 157.3
click at [394, 305] on div "Inception Date [DATE]" at bounding box center [357, 307] width 343 height 68
